Goal: Find specific page/section: Find specific page/section

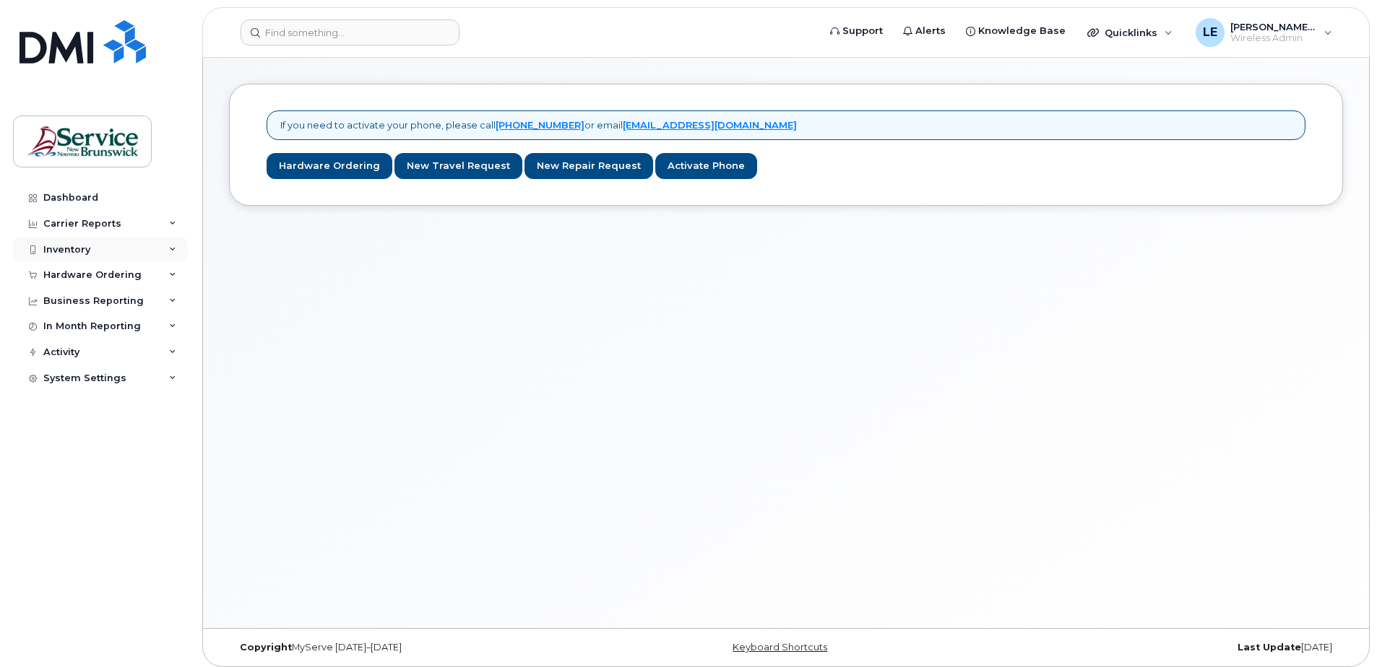
click at [79, 259] on div "Inventory" at bounding box center [100, 250] width 175 height 26
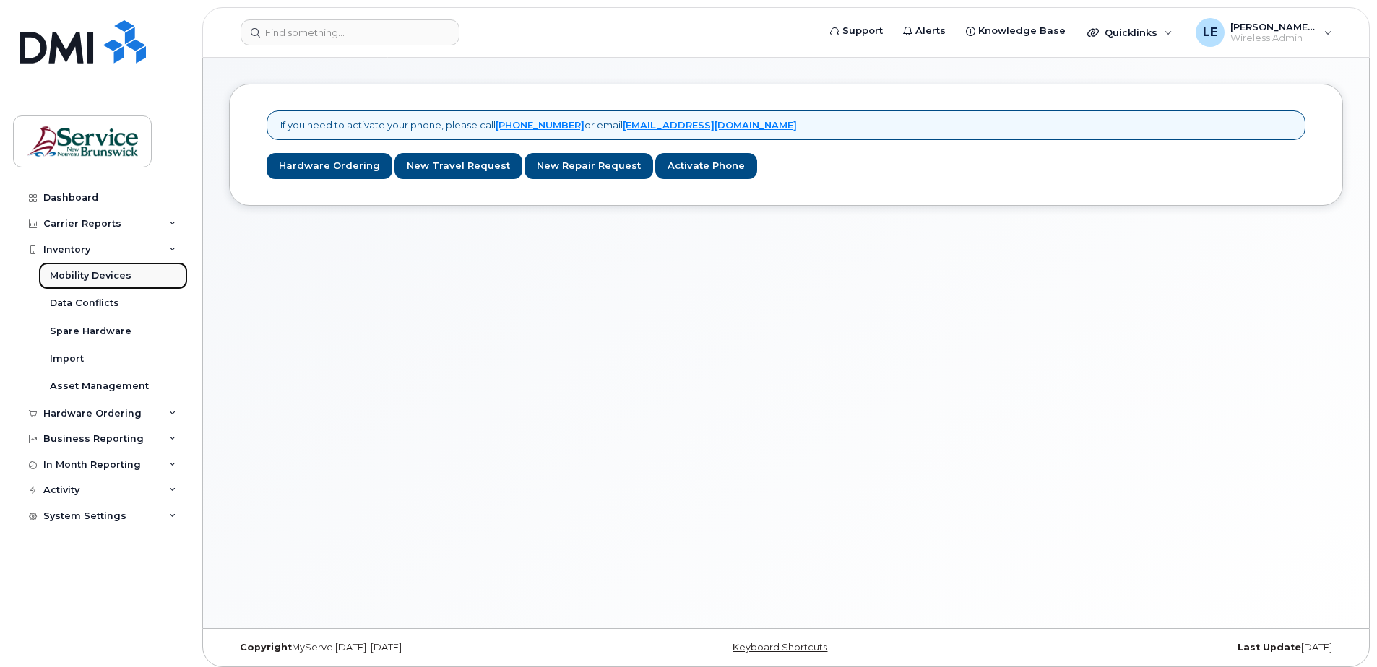
click at [74, 275] on div "Mobility Devices" at bounding box center [91, 275] width 82 height 13
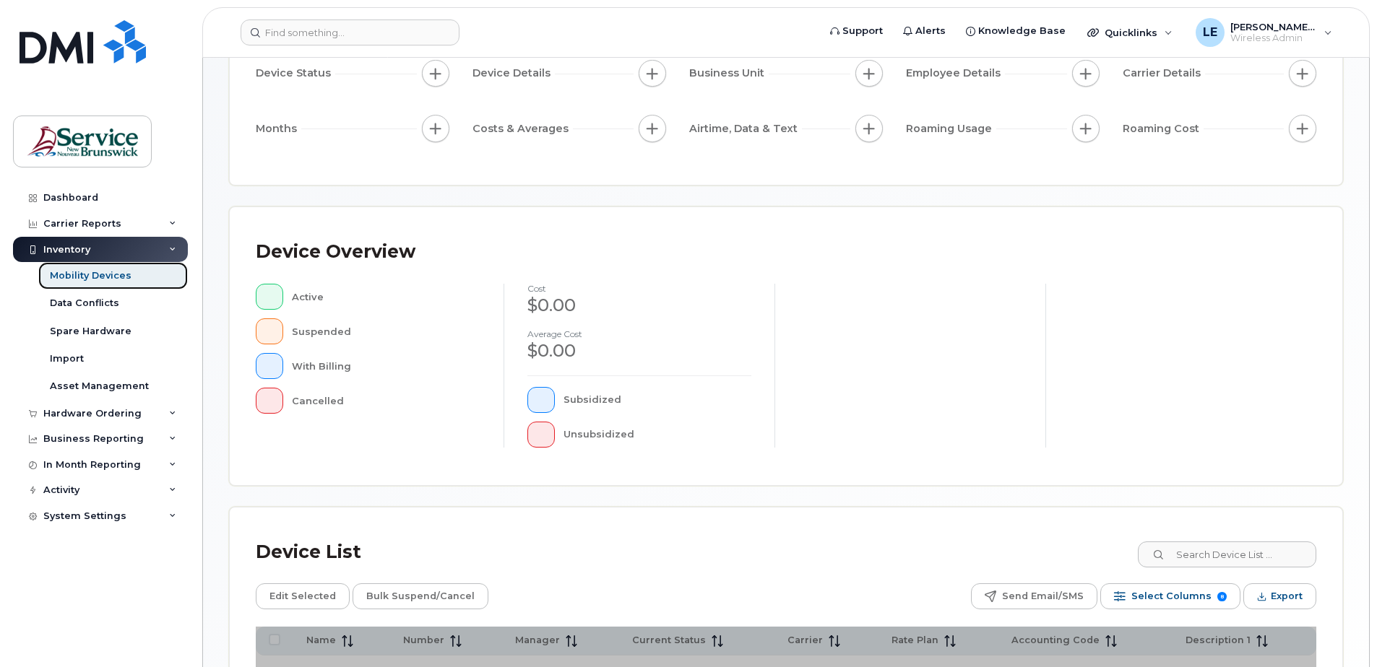
scroll to position [326, 0]
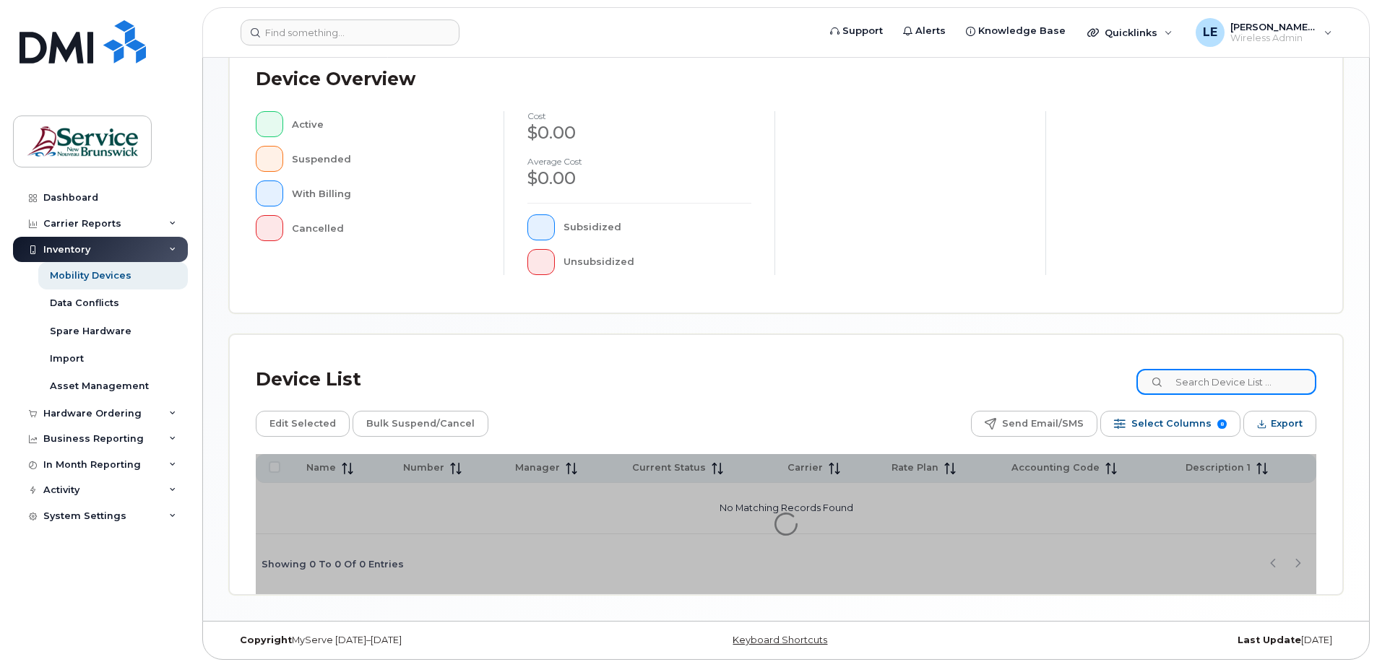
click at [1233, 388] on input at bounding box center [1226, 382] width 180 height 26
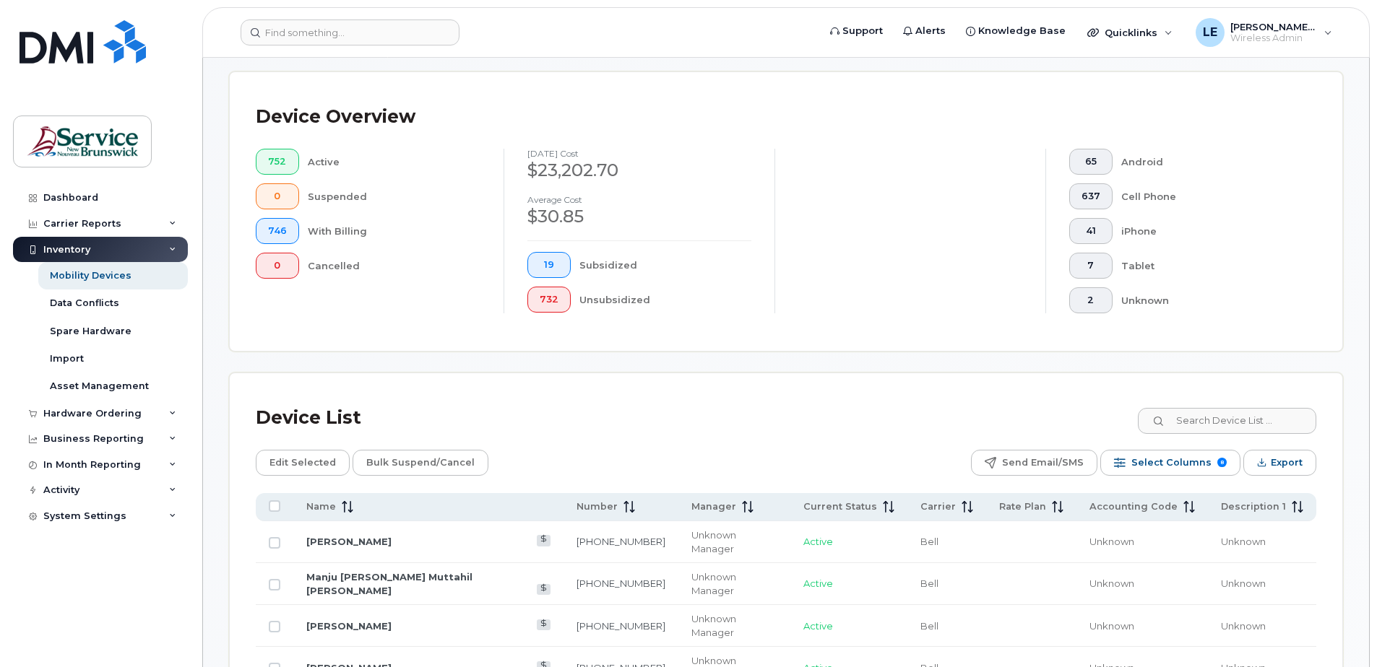
drag, startPoint x: 1252, startPoint y: 405, endPoint x: 1050, endPoint y: 418, distance: 202.0
click at [994, 417] on div "Device List" at bounding box center [786, 418] width 1060 height 38
drag, startPoint x: 1174, startPoint y: 425, endPoint x: 949, endPoint y: 373, distance: 230.4
paste input "[PHONE_NUMBER]."
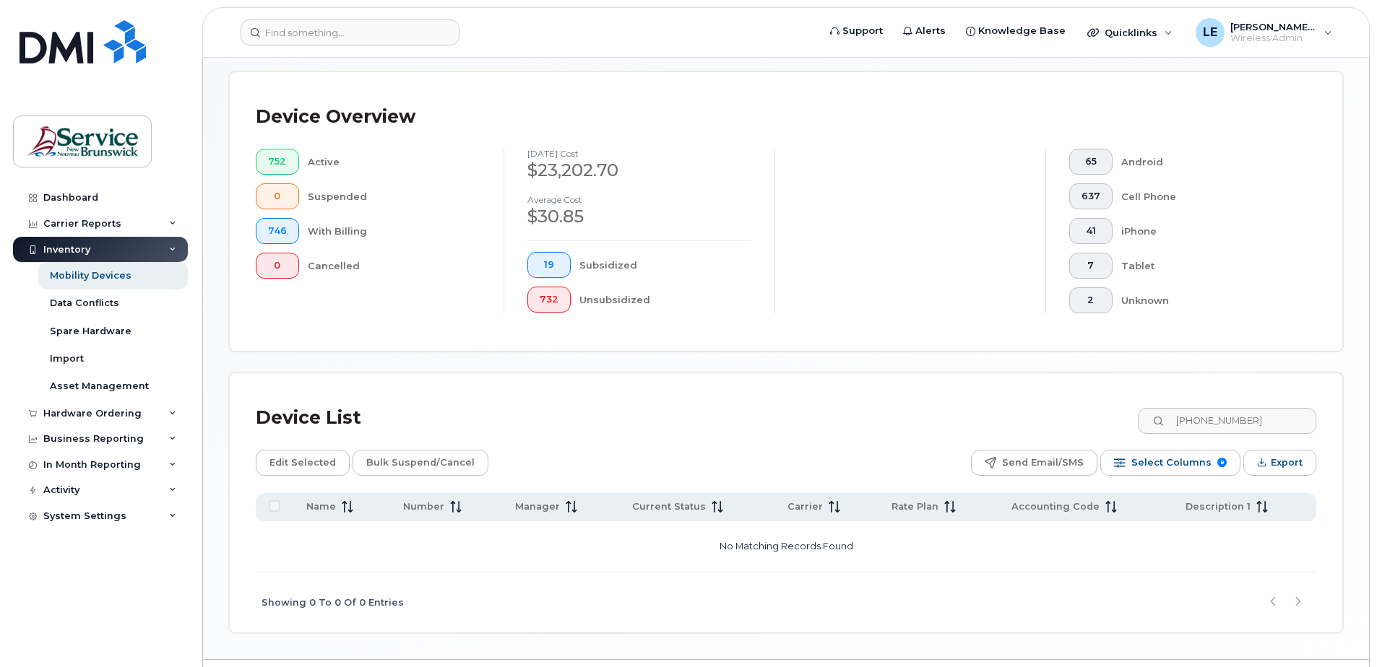
click at [768, 450] on div "Edit Selected Bulk Suspend/Cancel Send Email/SMS Select Columns 8 Filter Refres…" at bounding box center [786, 463] width 1060 height 26
drag, startPoint x: 1284, startPoint y: 419, endPoint x: 1111, endPoint y: 408, distance: 173.7
click at [1115, 411] on div "Device List [PHONE_NUMBER]" at bounding box center [786, 418] width 1060 height 38
drag, startPoint x: 1262, startPoint y: 424, endPoint x: 969, endPoint y: 433, distance: 292.7
click at [1021, 432] on div "Device List 5066250429" at bounding box center [786, 418] width 1060 height 38
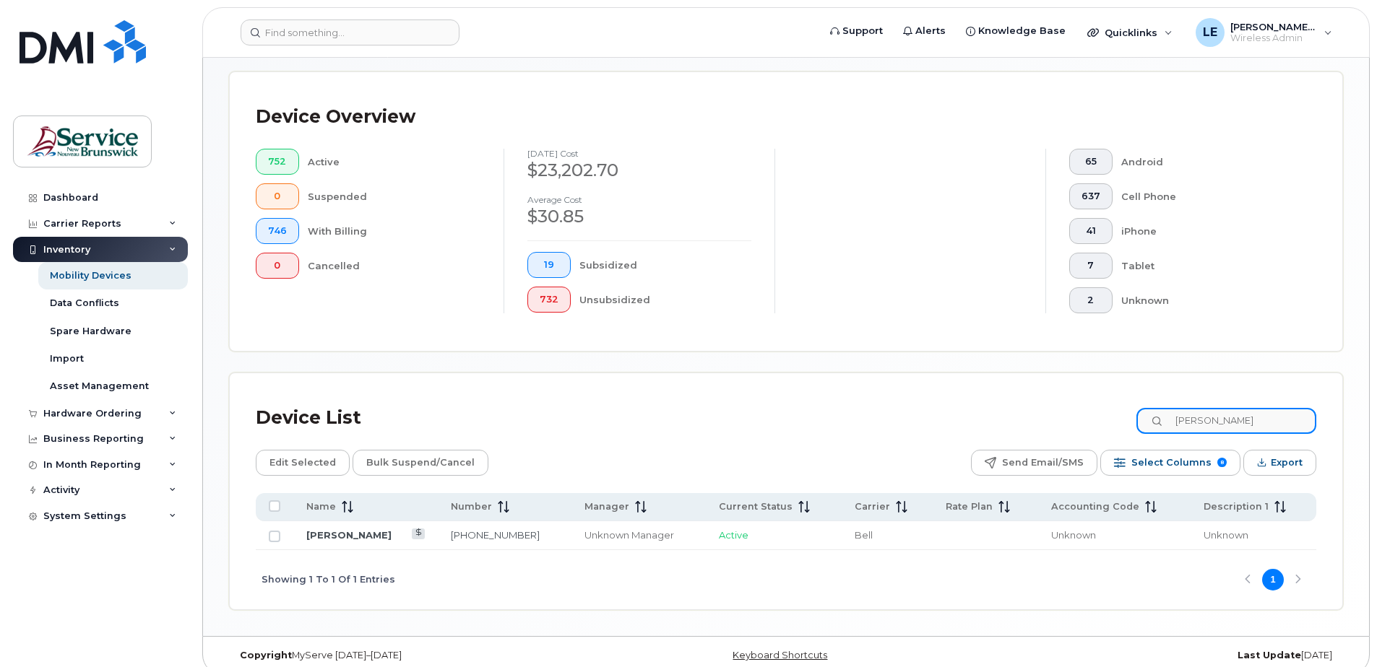
type input "[PERSON_NAME]"
